Goal: Task Accomplishment & Management: Use online tool/utility

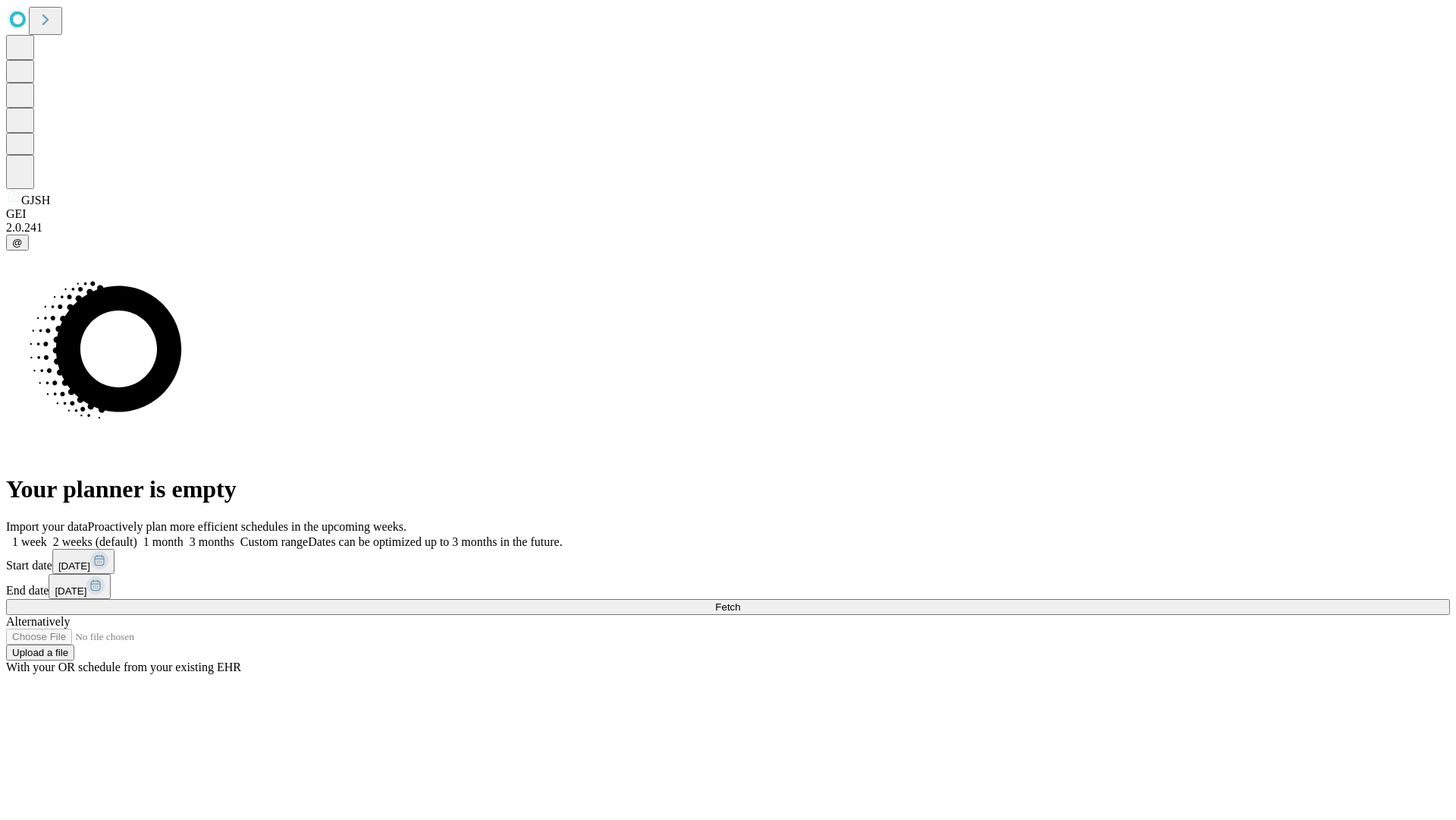
click at [741, 601] on span "Fetch" at bounding box center [728, 606] width 25 height 11
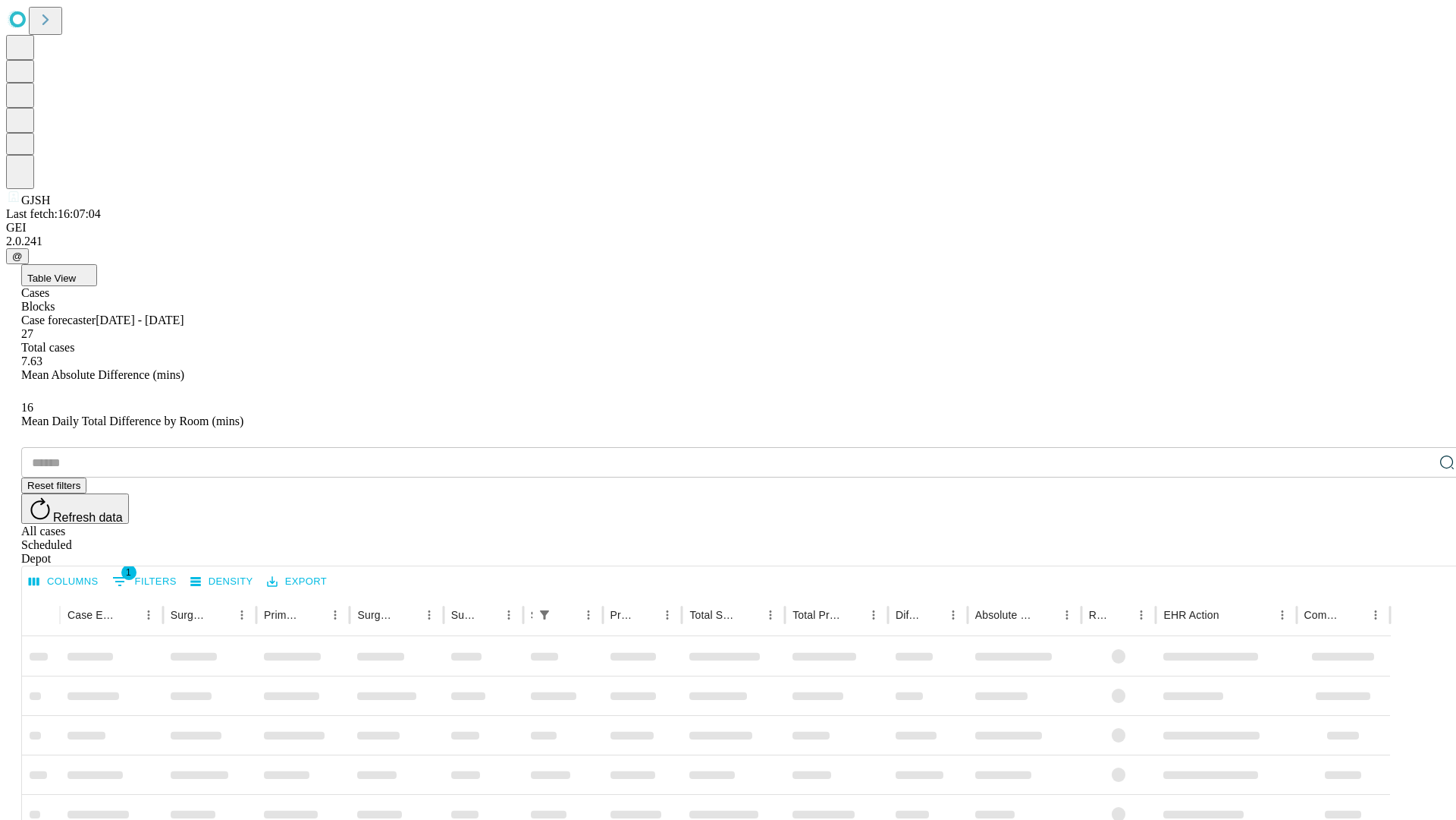
click at [1417, 552] on div "Depot" at bounding box center [743, 559] width 1444 height 14
